Goal: Task Accomplishment & Management: Use online tool/utility

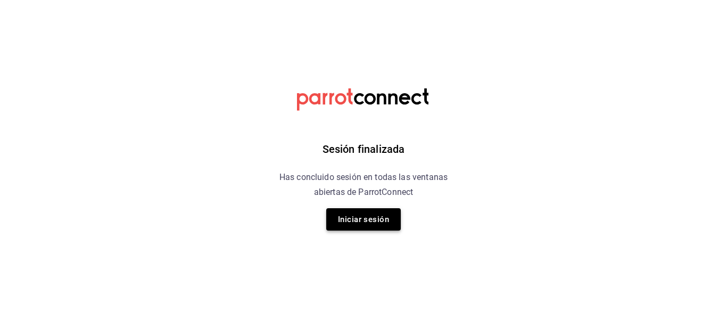
click at [354, 214] on button "Iniciar sesión" at bounding box center [363, 219] width 74 height 22
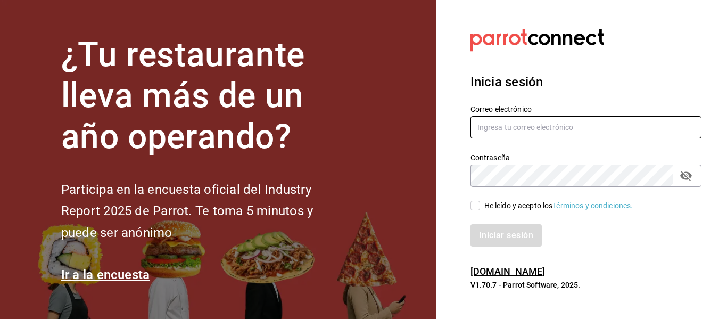
type input "mochomos.arcos@grupocosteno.com"
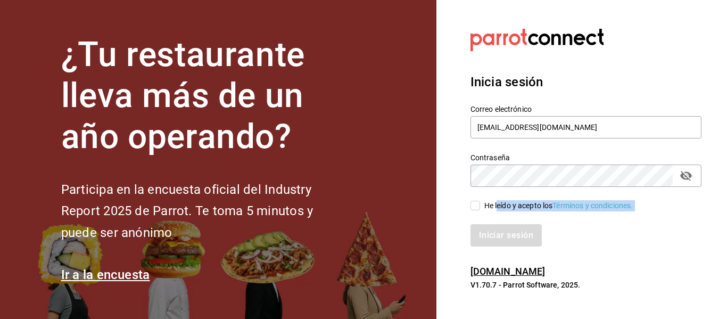
drag, startPoint x: 508, startPoint y: 219, endPoint x: 479, endPoint y: 210, distance: 30.1
click at [495, 210] on div "Correo electrónico mochomos.arcos@grupocosteno.com Contraseña Contraseña He leí…" at bounding box center [579, 168] width 244 height 155
click at [477, 200] on label "He leído y acepto los Términos y condiciones." at bounding box center [551, 205] width 163 height 11
click at [477, 201] on input "He leído y acepto los Términos y condiciones." at bounding box center [475, 206] width 10 height 10
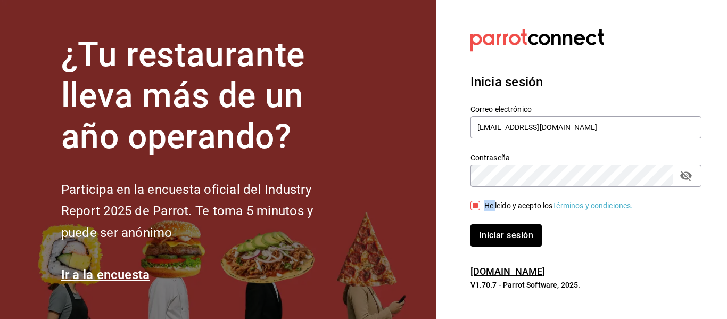
click at [477, 200] on label "He leído y acepto los Términos y condiciones." at bounding box center [551, 205] width 163 height 11
click at [477, 201] on input "He leído y acepto los Términos y condiciones." at bounding box center [475, 206] width 10 height 10
click at [473, 199] on div "He leído y acepto los Términos y condiciones." at bounding box center [579, 199] width 244 height 24
click at [474, 206] on input "He leído y acepto los Términos y condiciones." at bounding box center [475, 206] width 10 height 10
checkbox input "true"
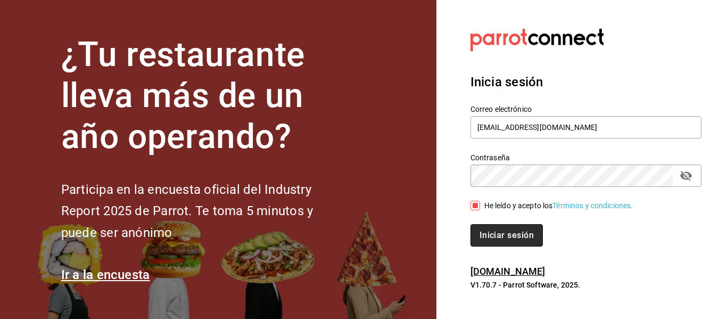
click at [502, 235] on button "Iniciar sesión" at bounding box center [506, 235] width 72 height 22
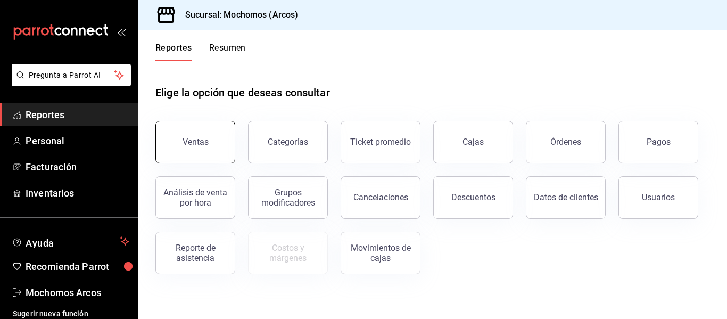
click at [191, 124] on button "Ventas" at bounding box center [195, 142] width 80 height 43
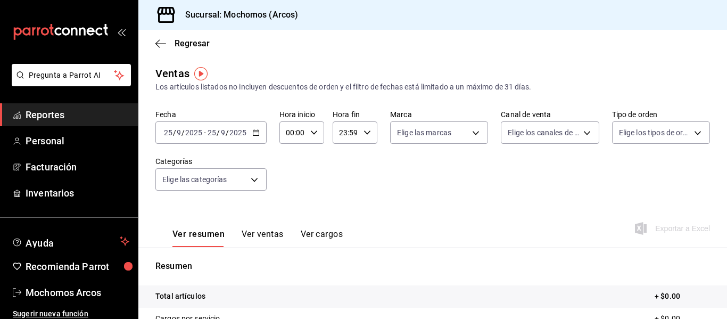
click at [255, 133] on icon "button" at bounding box center [255, 132] width 7 height 7
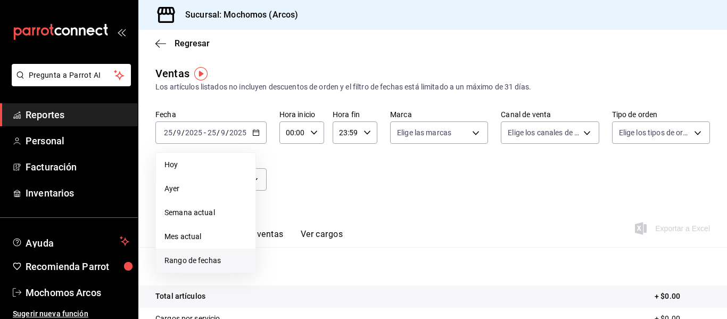
click at [204, 260] on span "Rango de fechas" at bounding box center [205, 260] width 82 height 11
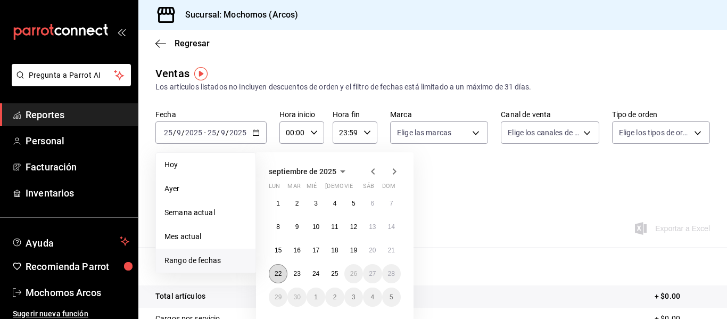
click at [278, 273] on abbr "22" at bounding box center [277, 273] width 7 height 7
click at [333, 278] on button "25" at bounding box center [334, 273] width 19 height 19
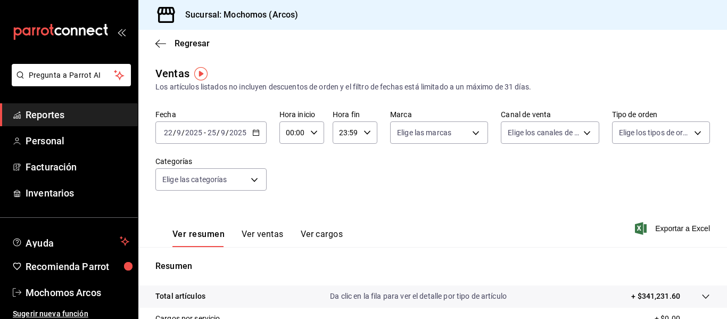
click at [306, 133] on div "00:00 Hora inicio" at bounding box center [301, 132] width 45 height 22
click at [291, 212] on span "02" at bounding box center [289, 210] width 5 height 9
click at [288, 223] on span "05" at bounding box center [289, 223] width 5 height 9
type input "05:00"
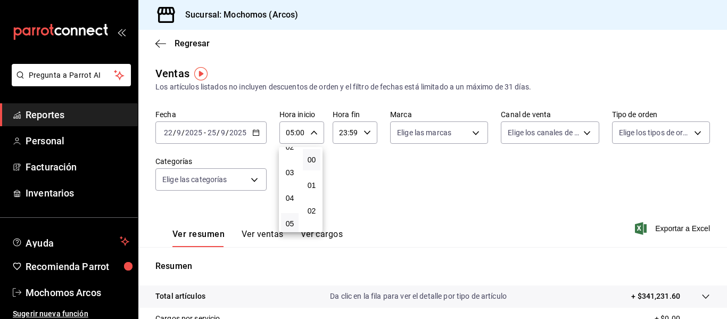
click at [361, 131] on div at bounding box center [363, 159] width 727 height 319
click at [363, 131] on icon "button" at bounding box center [366, 132] width 7 height 7
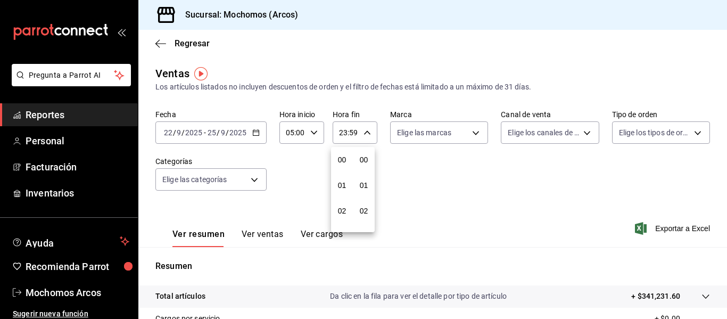
scroll to position [1447, 0]
click at [341, 173] on button "21" at bounding box center [342, 167] width 18 height 21
type input "21:59"
click at [339, 186] on span "05" at bounding box center [341, 185] width 5 height 9
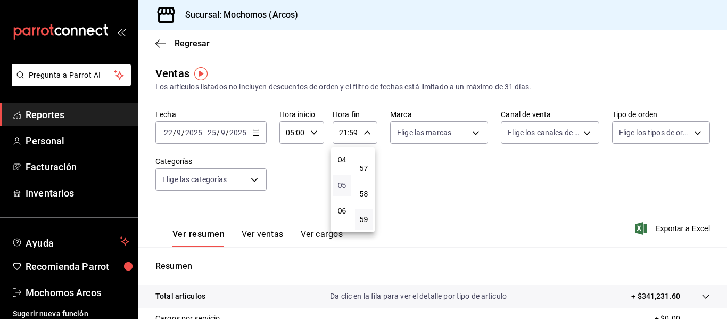
type input "05:59"
click at [366, 167] on span "57" at bounding box center [363, 168] width 5 height 9
click at [361, 156] on span "00" at bounding box center [363, 159] width 5 height 9
click at [364, 128] on div at bounding box center [363, 159] width 727 height 319
click at [364, 128] on div "05:00 Hora fin" at bounding box center [354, 132] width 45 height 22
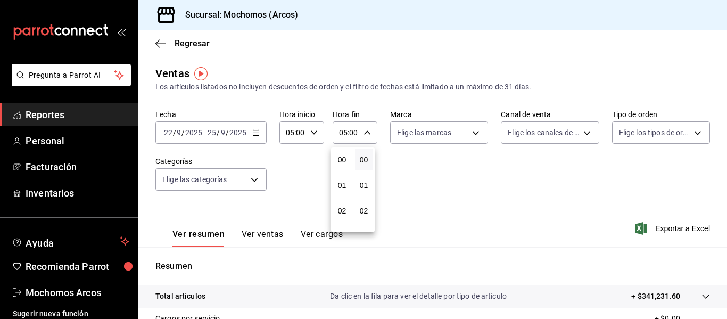
scroll to position [128, 0]
click at [343, 207] on span "07" at bounding box center [341, 210] width 5 height 9
type input "07:00"
click at [341, 173] on span "12" at bounding box center [341, 172] width 5 height 9
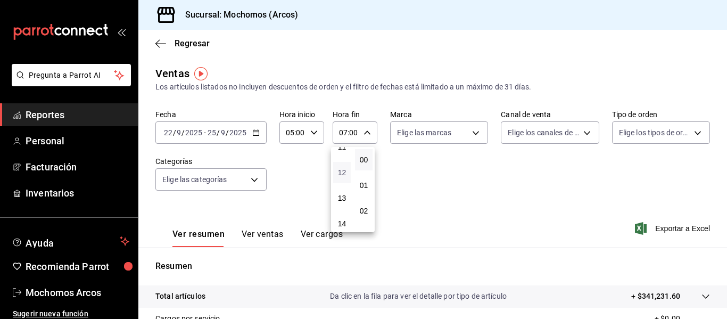
type input "12:00"
click at [363, 188] on span "01" at bounding box center [363, 185] width 5 height 9
click at [365, 174] on span "13" at bounding box center [363, 172] width 5 height 9
type input "12:13"
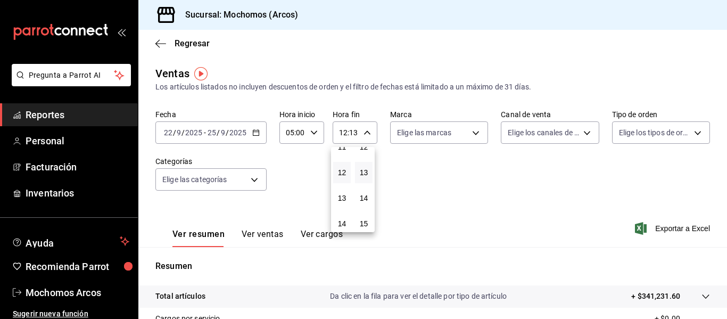
click at [527, 219] on div at bounding box center [363, 159] width 727 height 319
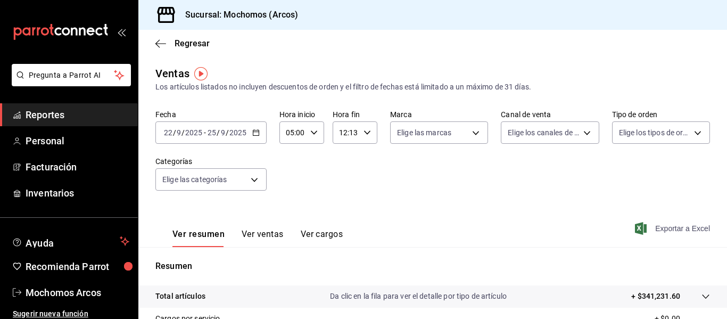
click at [682, 226] on span "Exportar a Excel" at bounding box center [673, 228] width 73 height 13
click at [370, 130] on div "12:13 Hora fin" at bounding box center [354, 132] width 45 height 22
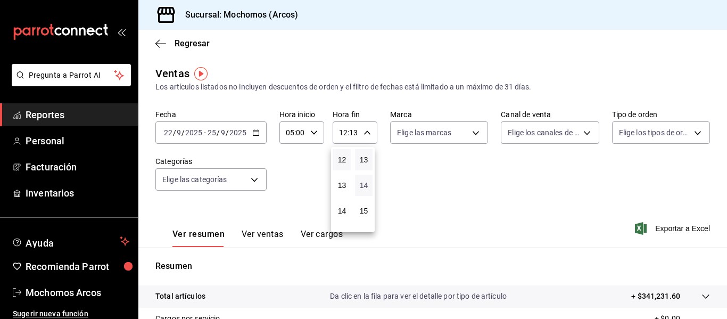
click at [364, 188] on span "14" at bounding box center [363, 185] width 5 height 9
click at [364, 189] on span "20" at bounding box center [363, 189] width 5 height 9
type input "12:20"
click at [664, 225] on div at bounding box center [363, 159] width 727 height 319
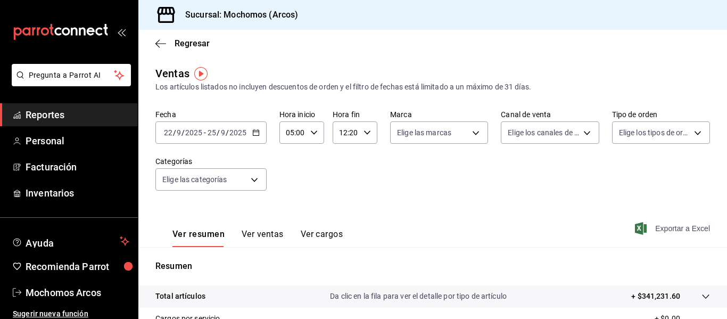
click at [672, 230] on span "Exportar a Excel" at bounding box center [673, 228] width 73 height 13
click at [461, 160] on div "Fecha [DATE] [DATE] - [DATE] [DATE] Hora inicio 05:00 Hora inicio Hora fin 12:2…" at bounding box center [432, 157] width 554 height 94
click at [251, 235] on button "Ver ventas" at bounding box center [262, 238] width 42 height 18
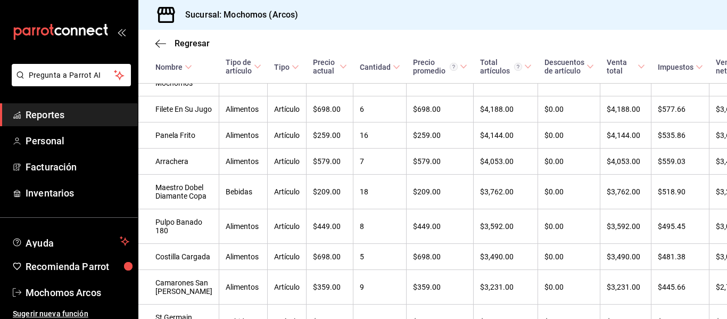
scroll to position [933, 0]
